Goal: Task Accomplishment & Management: Manage account settings

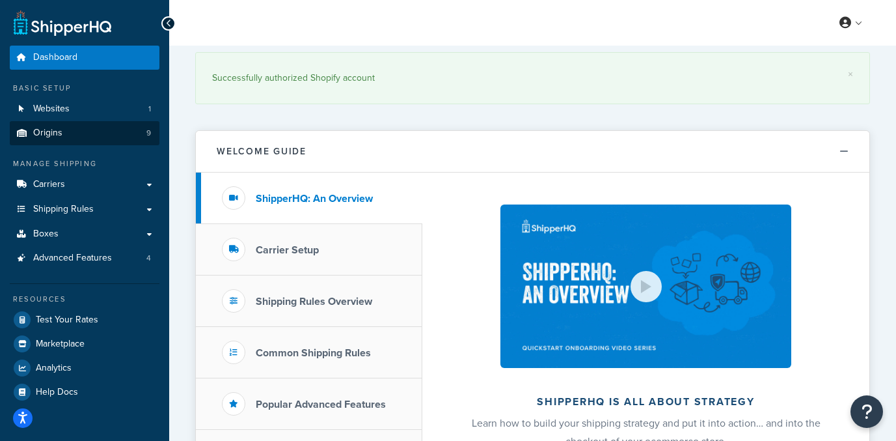
click at [84, 127] on link "Origins 9" at bounding box center [85, 133] width 150 height 24
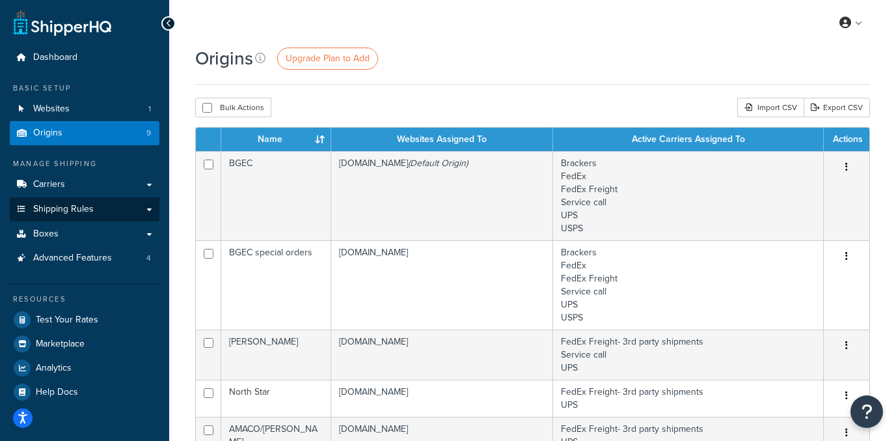
click at [150, 203] on link "Shipping Rules" at bounding box center [85, 209] width 150 height 24
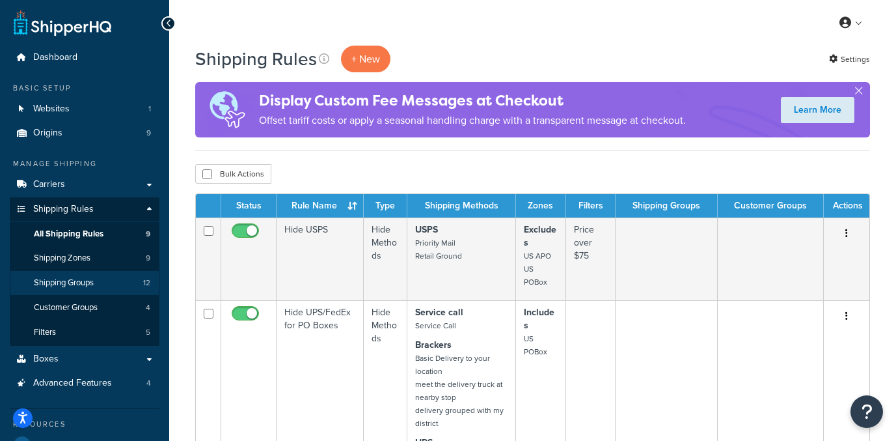
click at [99, 283] on link "Shipping Groups 12" at bounding box center [85, 283] width 150 height 24
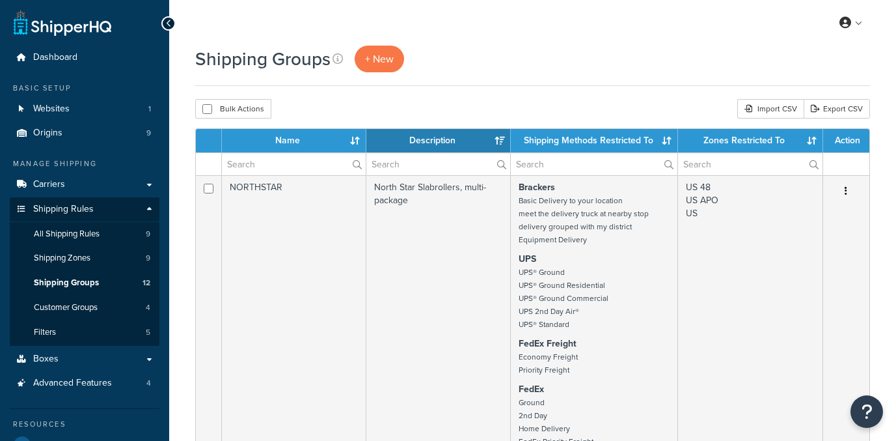
select select "15"
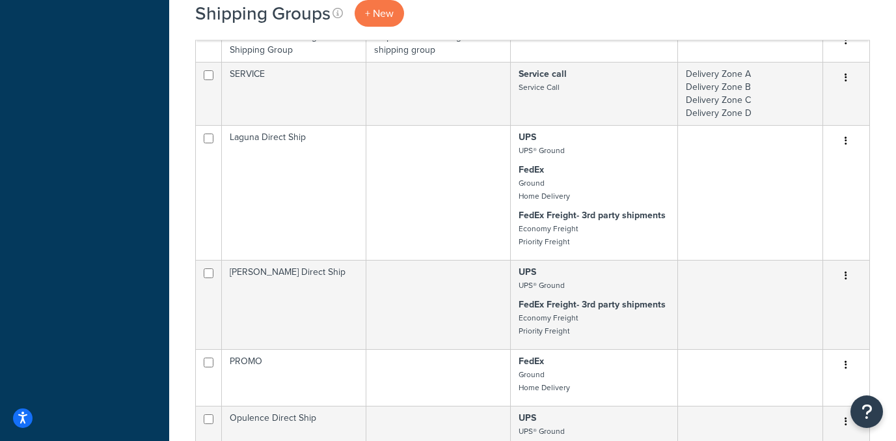
scroll to position [912, 0]
